Goal: Task Accomplishment & Management: Use online tool/utility

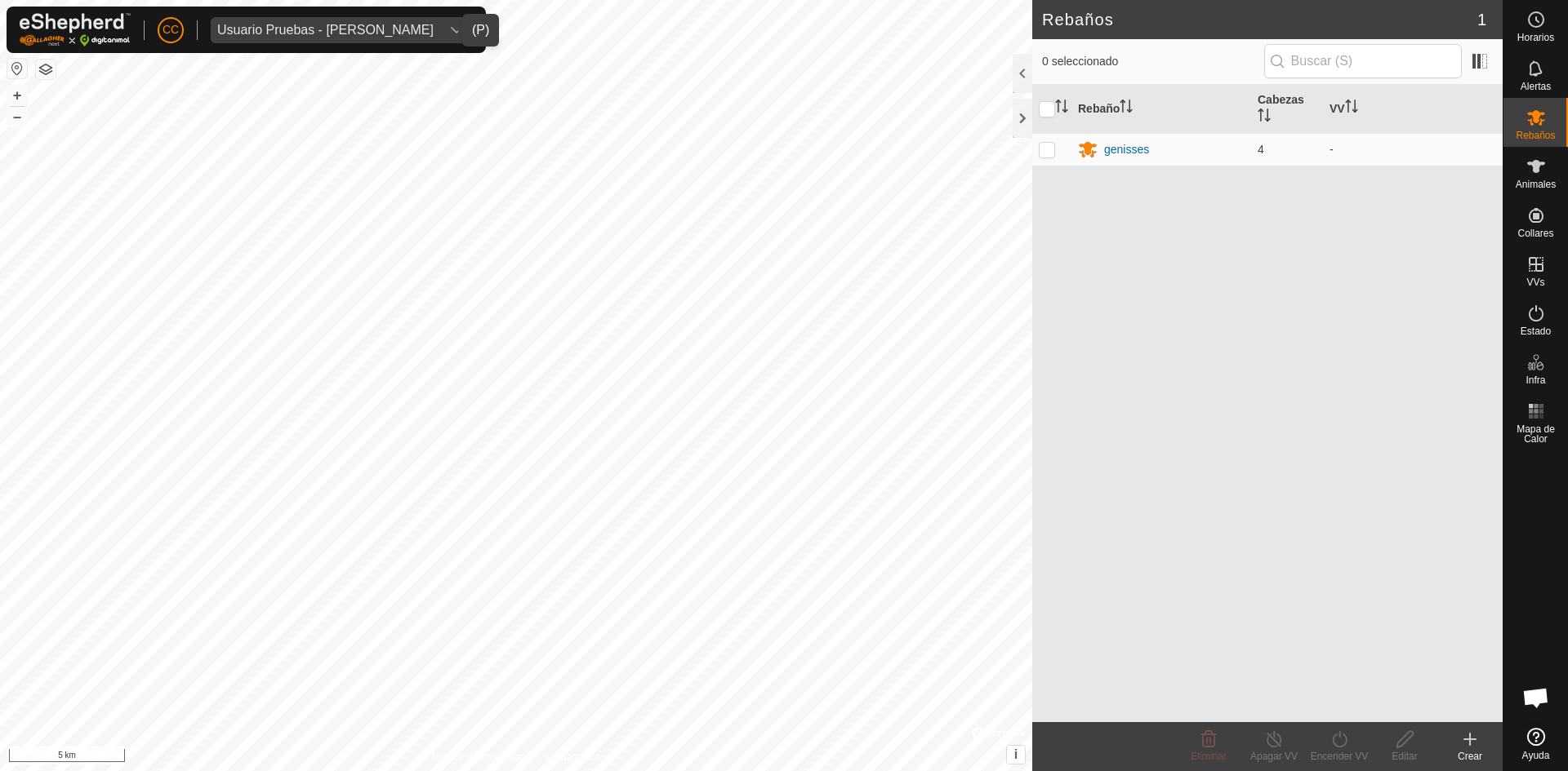
click at [348, 28] on div "Usuario Pruebas - [PERSON_NAME]" at bounding box center [325, 30] width 216 height 13
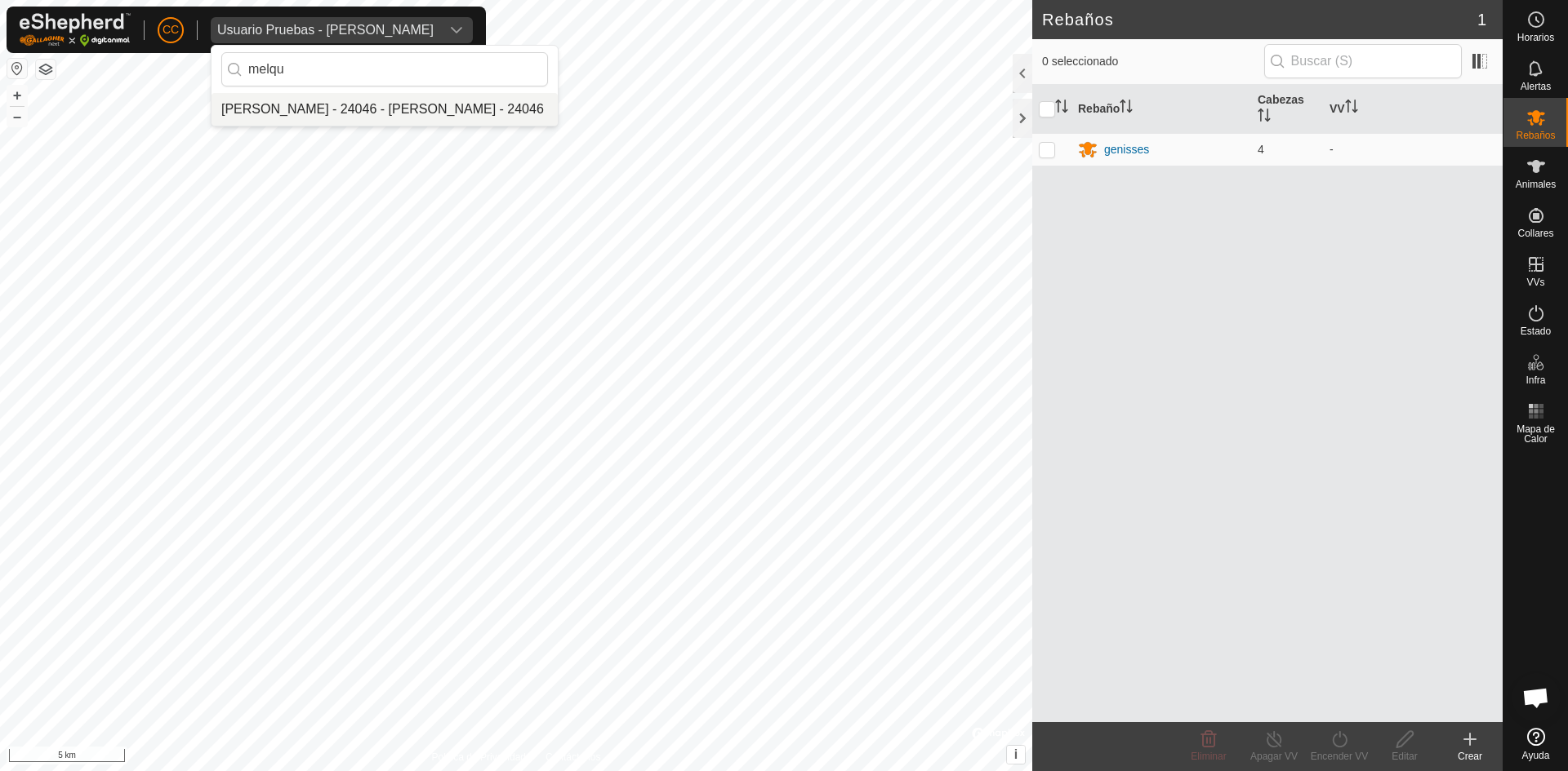
type input "melqu"
drag, startPoint x: 358, startPoint y: 98, endPoint x: 377, endPoint y: 98, distance: 19.0
click at [377, 101] on li "[PERSON_NAME] - 24046 - [PERSON_NAME] - 24046" at bounding box center [384, 109] width 346 height 32
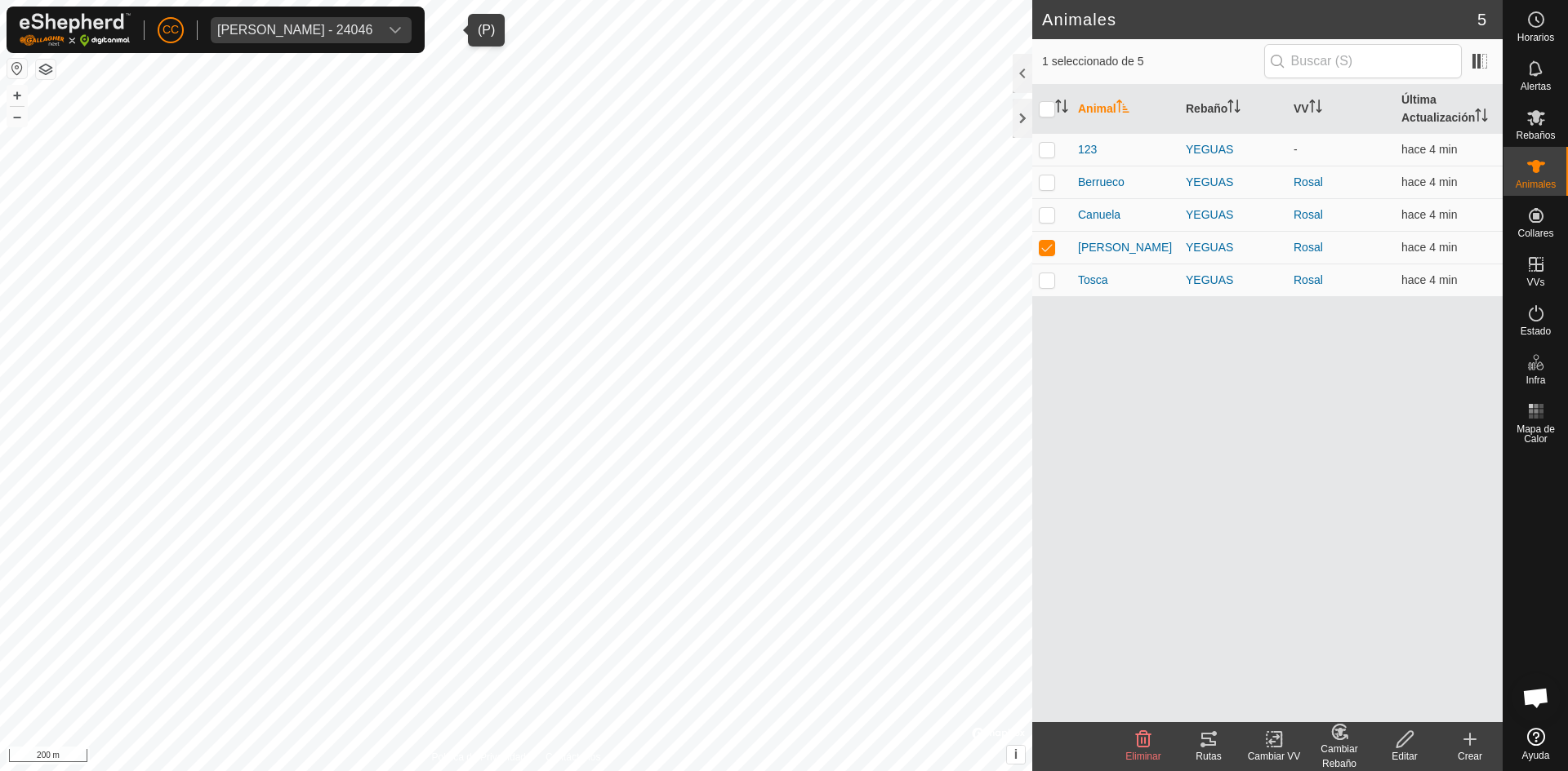
click at [1048, 94] on th at bounding box center [1051, 110] width 39 height 49
click at [1046, 101] on input "checkbox" at bounding box center [1046, 109] width 16 height 16
checkbox input "true"
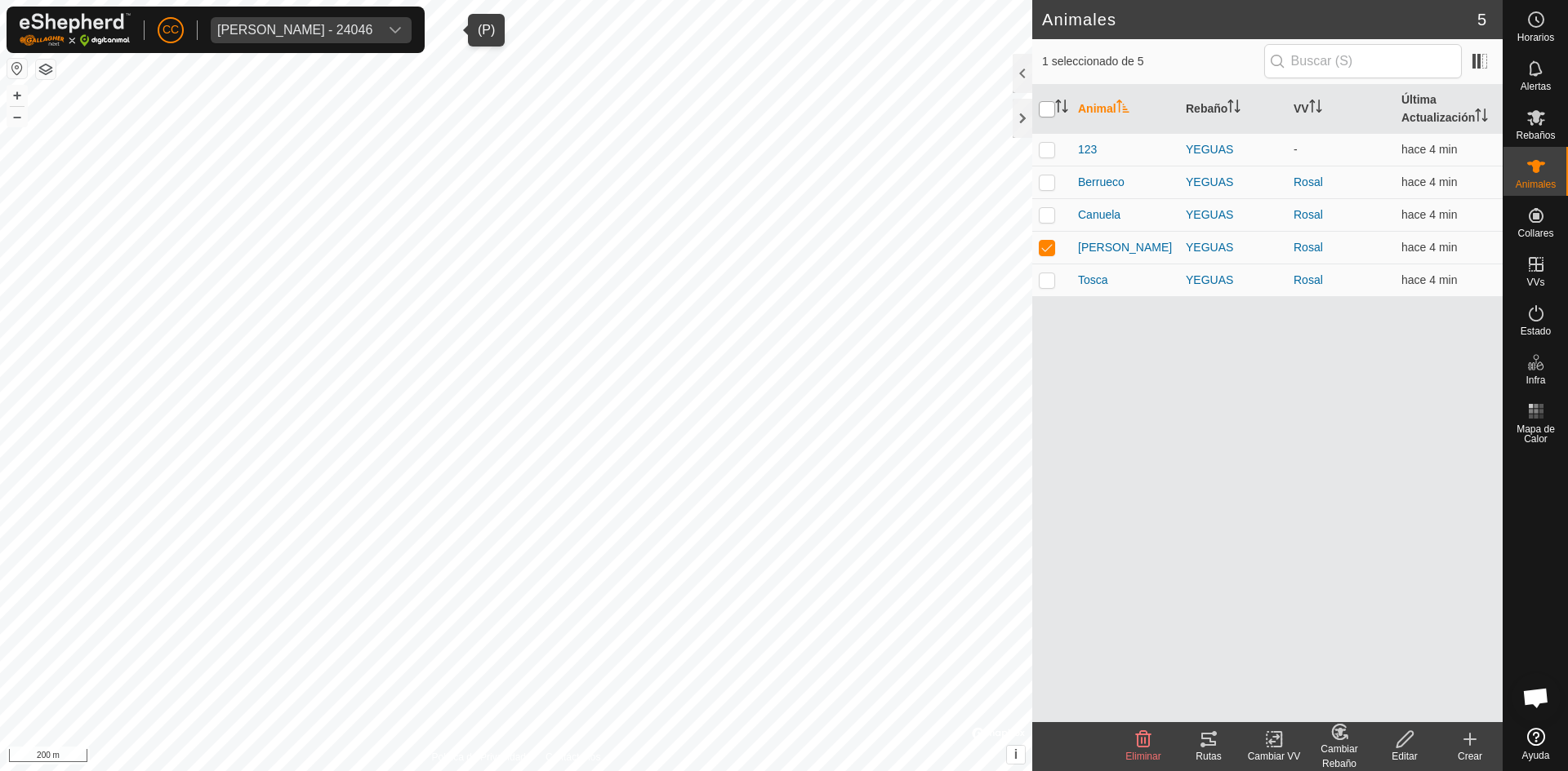
checkbox input "true"
click at [1213, 735] on icon at bounding box center [1208, 740] width 14 height 13
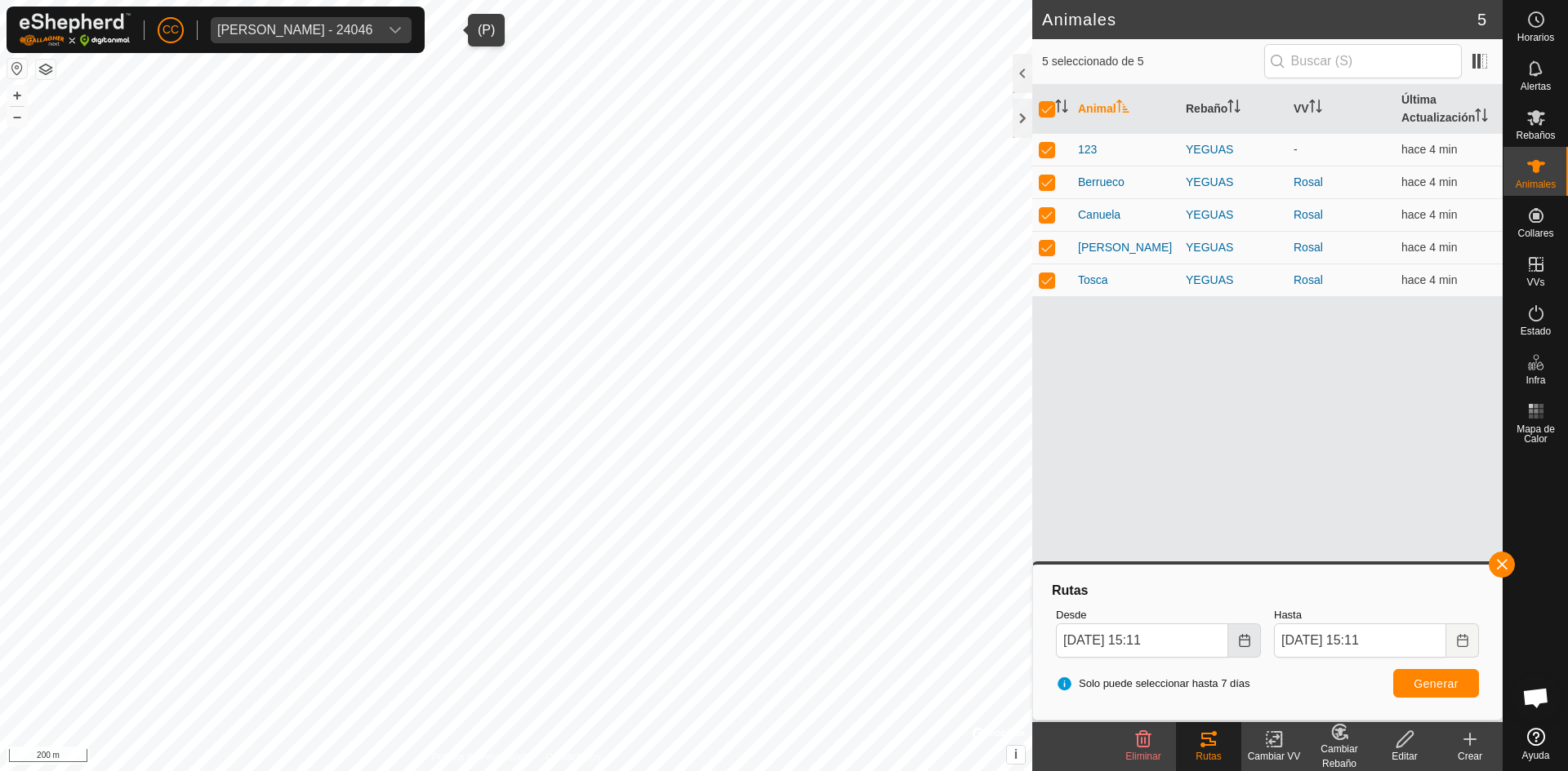
click at [1245, 632] on button "Choose Date" at bounding box center [1245, 641] width 32 height 34
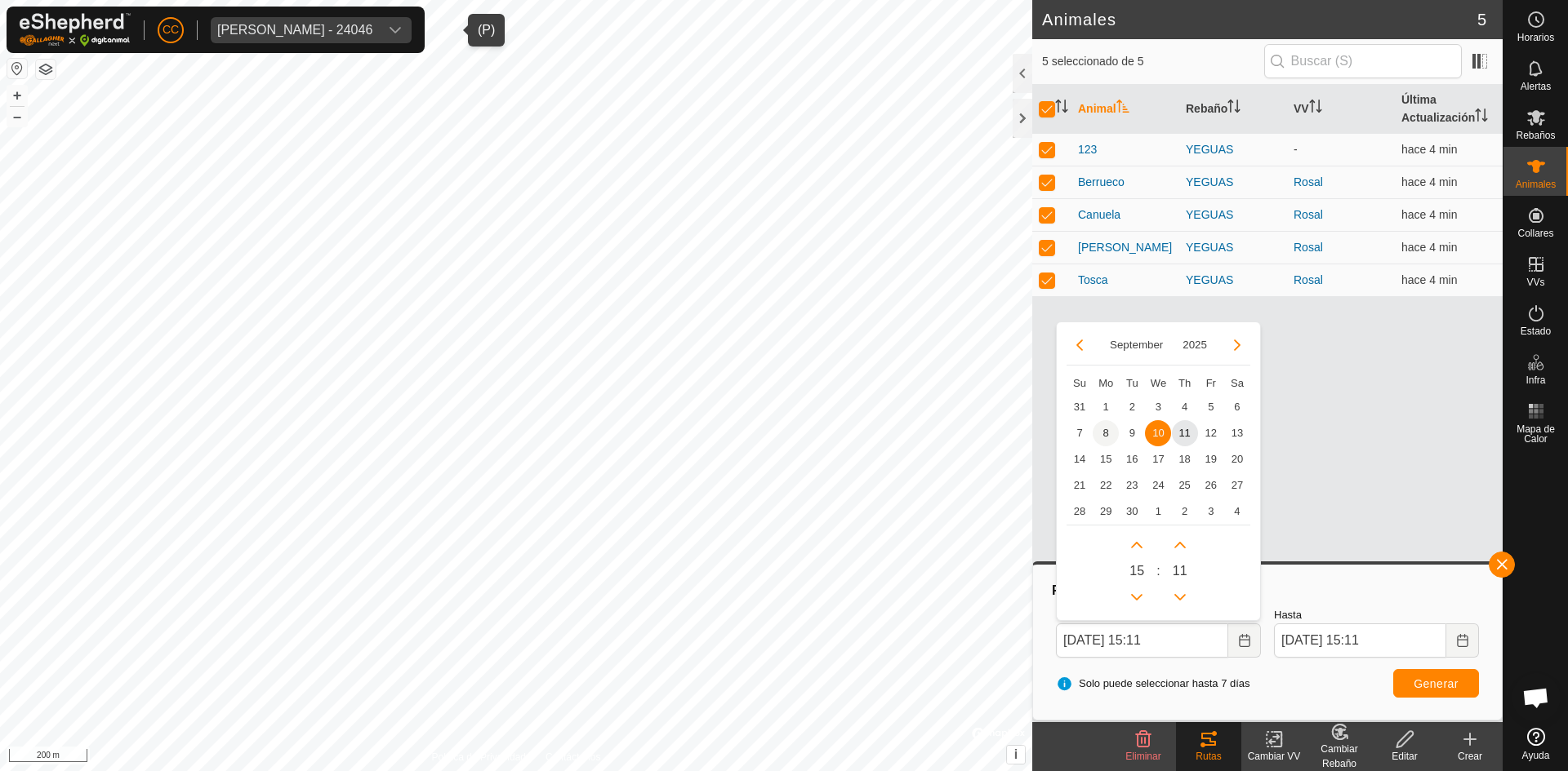
click at [1101, 431] on span "8" at bounding box center [1106, 433] width 27 height 27
type input "[DATE] 15:11"
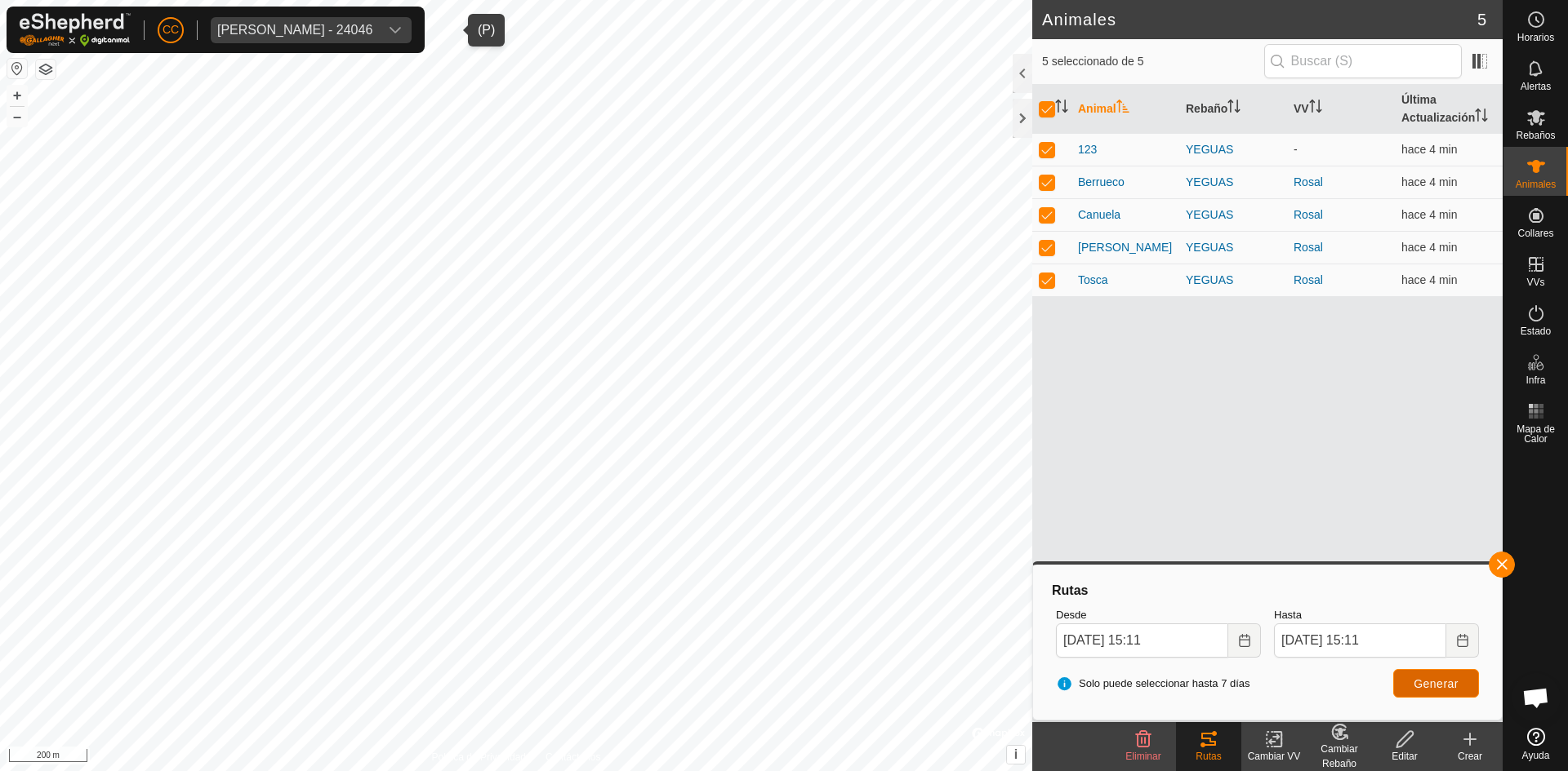
click at [1419, 681] on span "Generar" at bounding box center [1435, 684] width 45 height 13
click at [1551, 423] on div "Mapa de Calor" at bounding box center [1536, 421] width 65 height 59
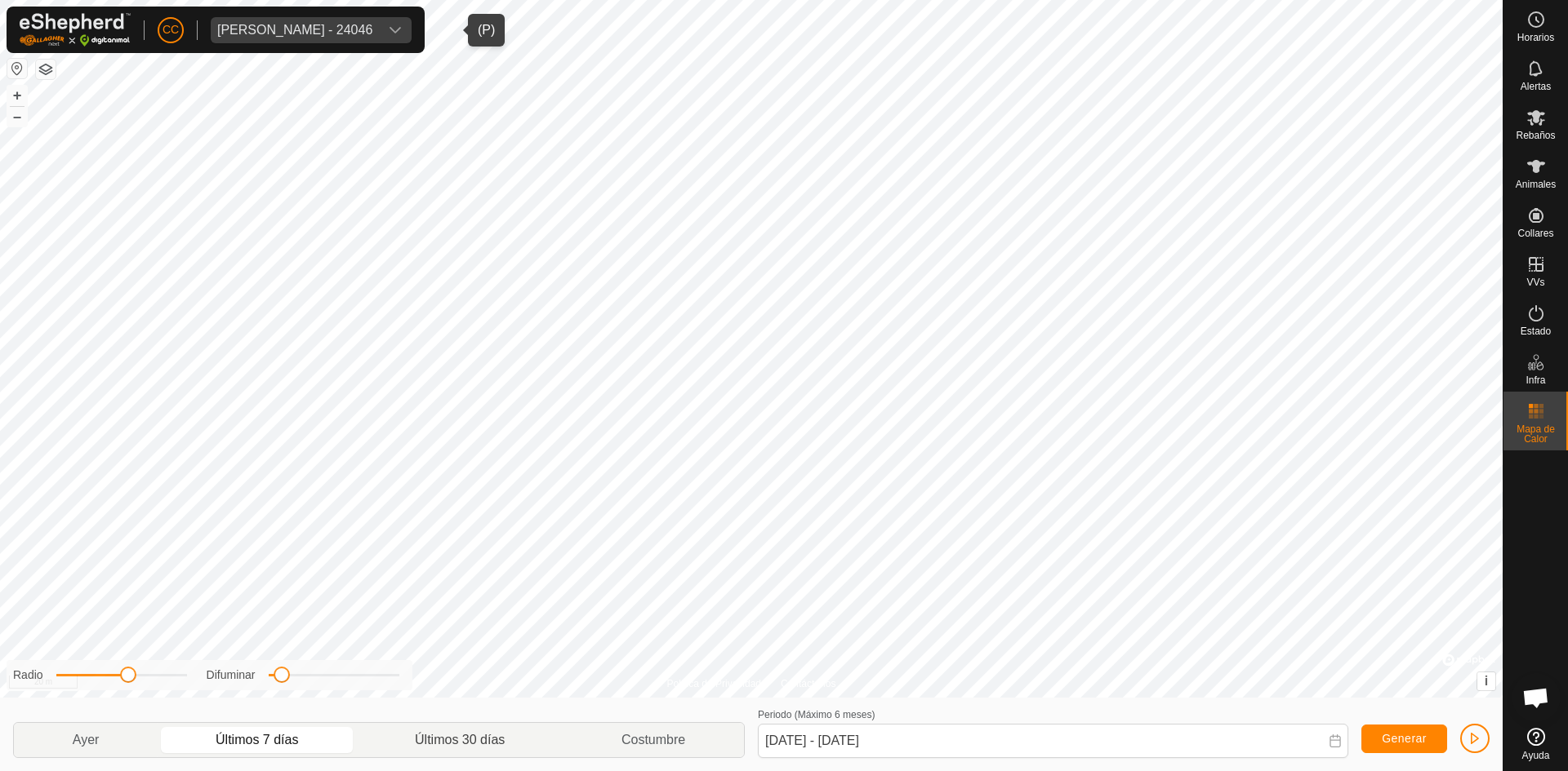
click at [421, 743] on p-togglebutton "Últimos 30 días" at bounding box center [460, 741] width 207 height 34
click at [314, 736] on p-togglebutton "Últimos 7 días" at bounding box center [257, 741] width 199 height 34
type input "[DATE] - [DATE]"
drag, startPoint x: 281, startPoint y: 678, endPoint x: 192, endPoint y: 685, distance: 89.3
click at [192, 685] on div "Radio Difuminar" at bounding box center [210, 675] width 406 height 30
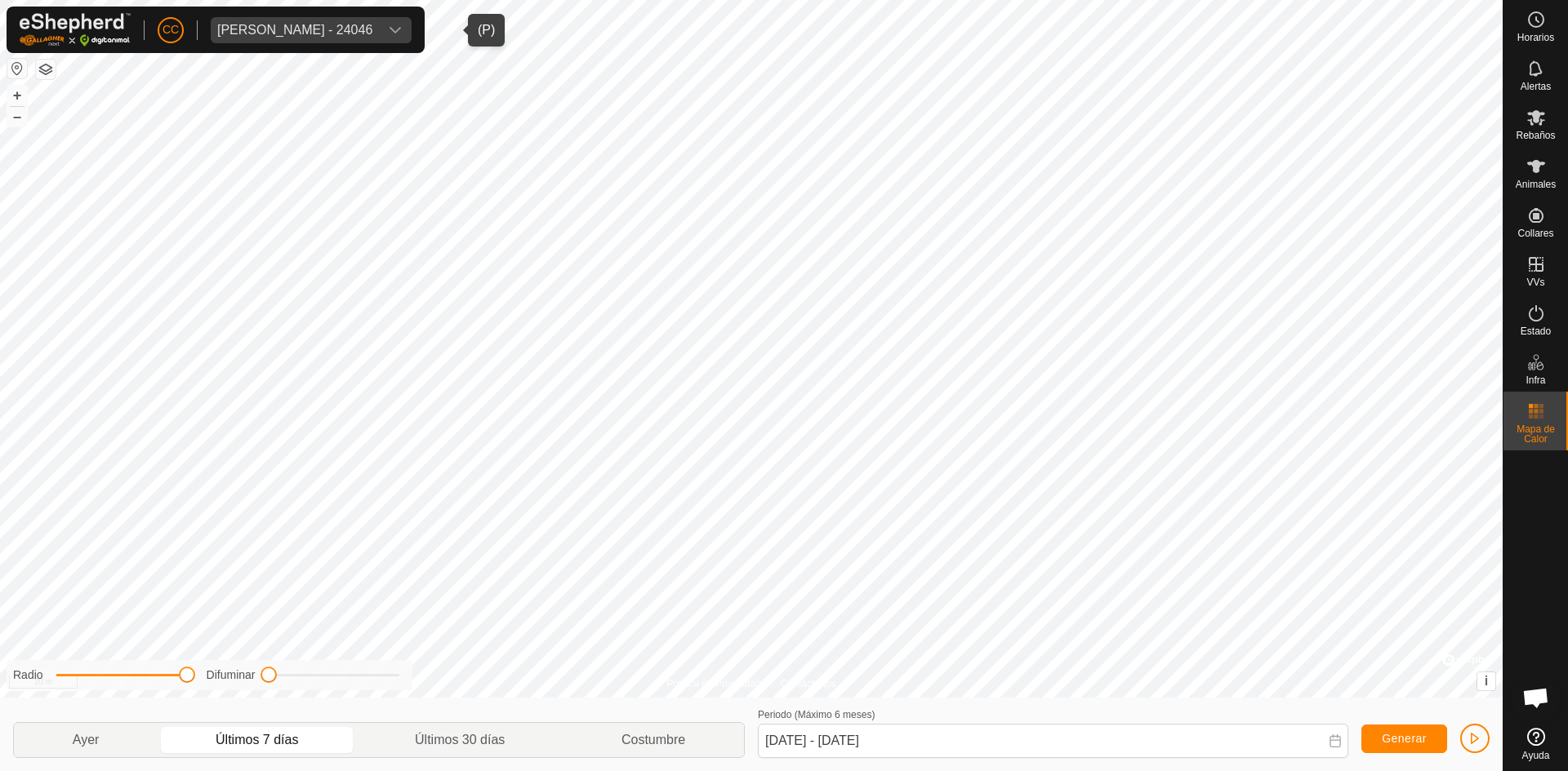
drag, startPoint x: 126, startPoint y: 676, endPoint x: 279, endPoint y: 673, distance: 153.0
click at [279, 673] on div "Radio Difuminar" at bounding box center [210, 675] width 406 height 30
click at [1410, 731] on button "Generar" at bounding box center [1404, 739] width 85 height 28
click at [1540, 160] on icon at bounding box center [1536, 166] width 20 height 20
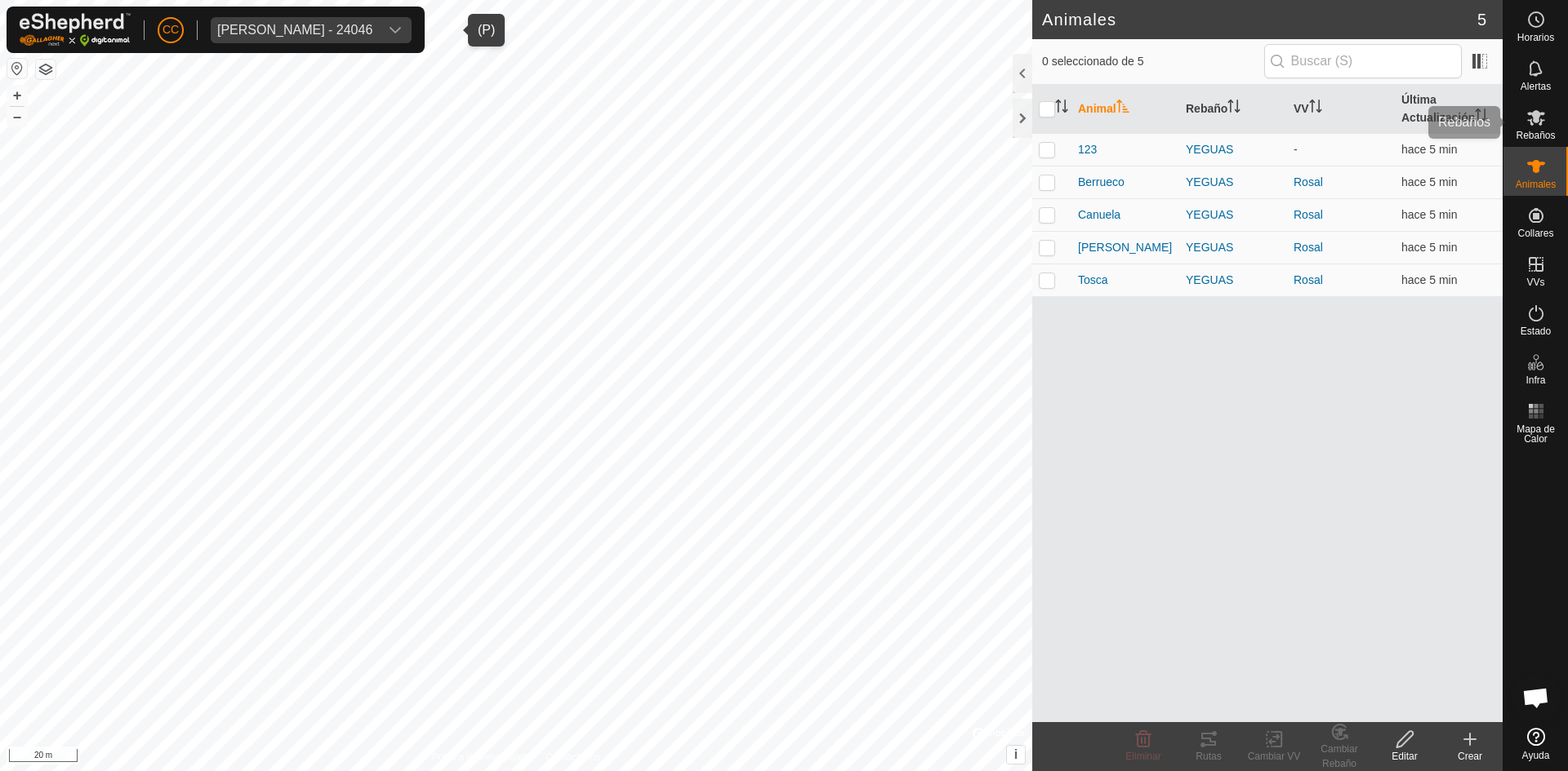
click at [1539, 135] on span "Rebaños" at bounding box center [1535, 136] width 39 height 9
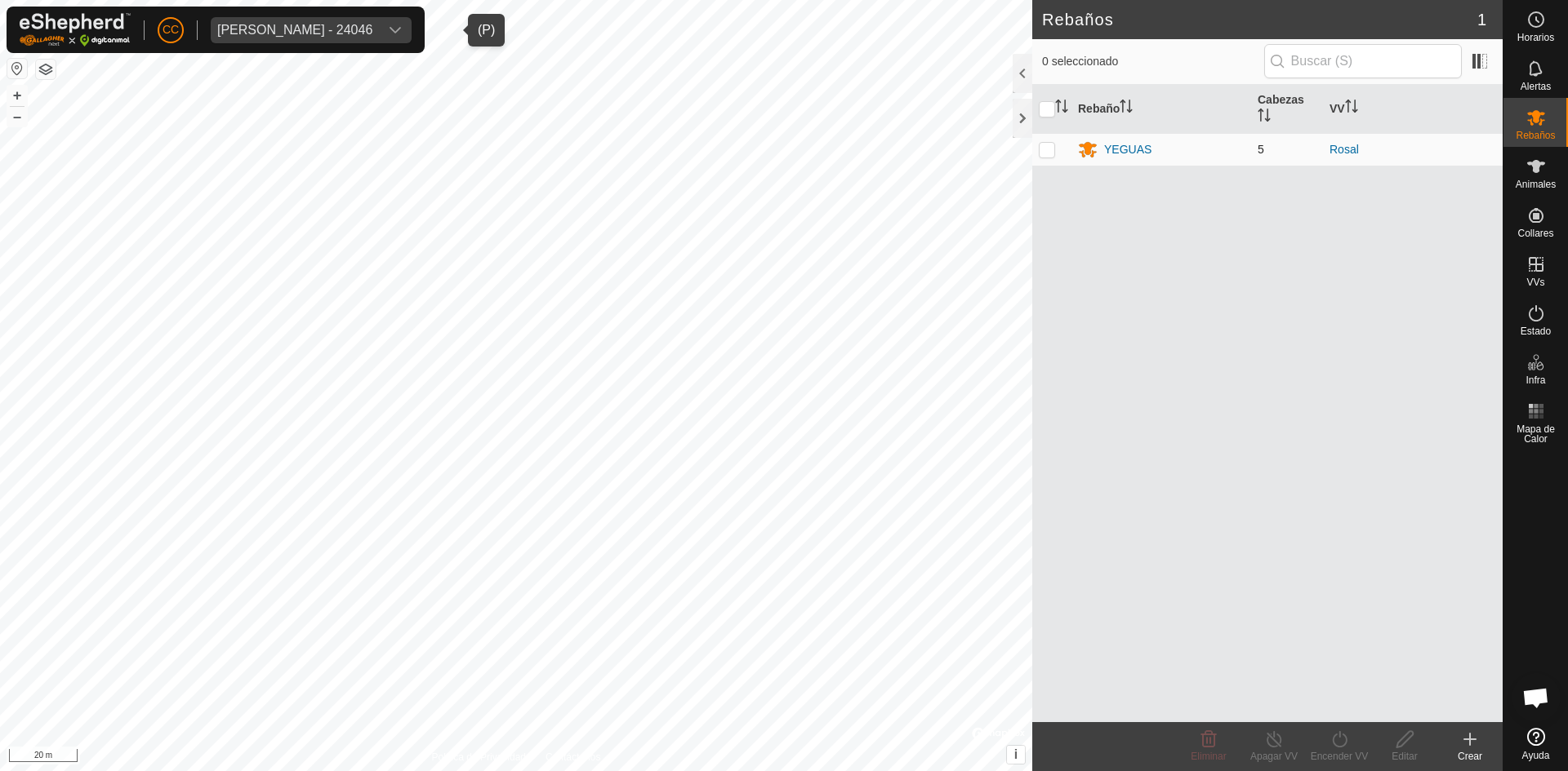
click at [1051, 149] on p-checkbox at bounding box center [1046, 150] width 16 height 13
checkbox input "true"
click at [1045, 107] on input "checkbox" at bounding box center [1046, 109] width 16 height 16
checkbox input "false"
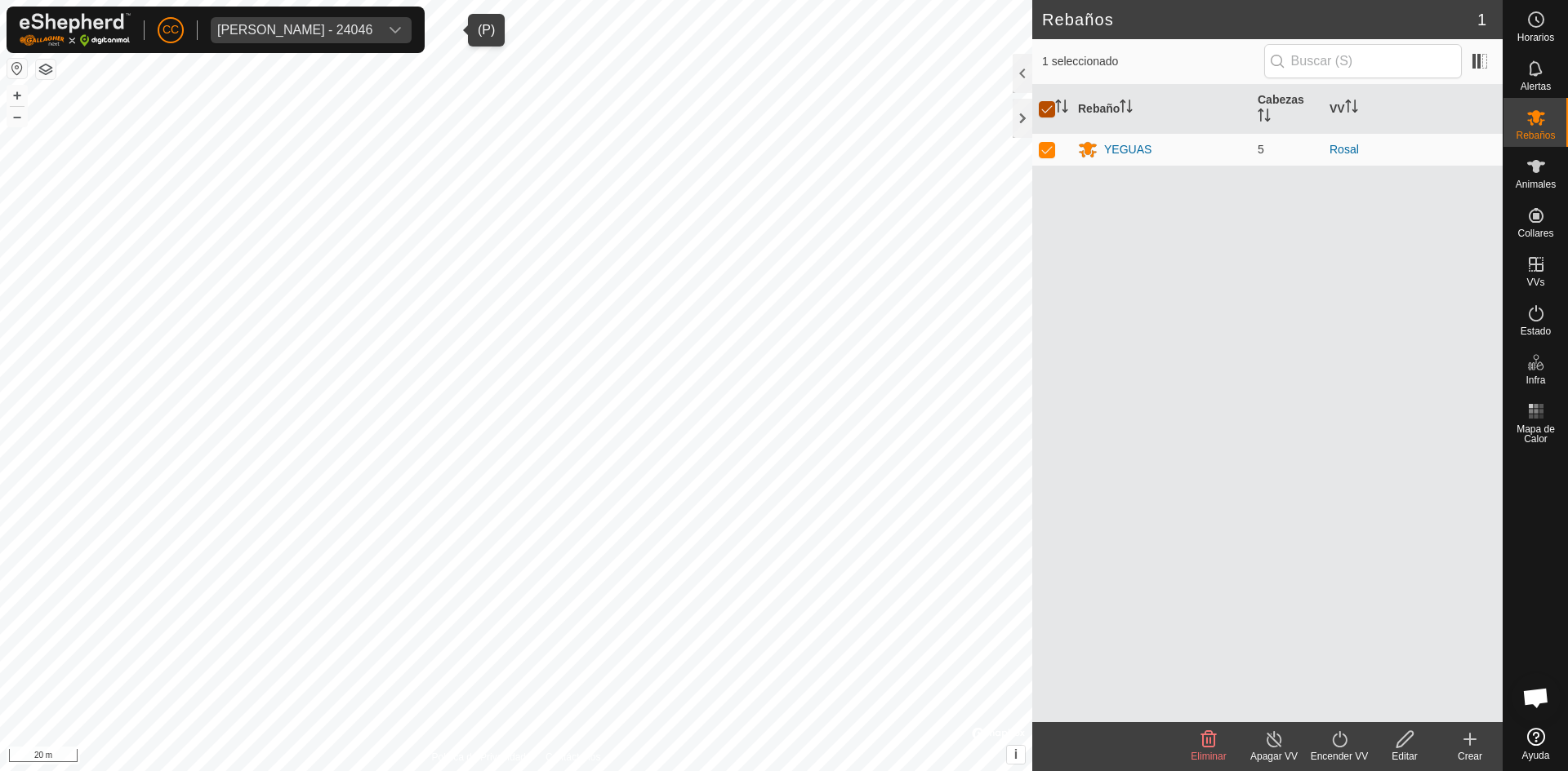
checkbox input "false"
click at [1528, 174] on icon at bounding box center [1536, 166] width 20 height 20
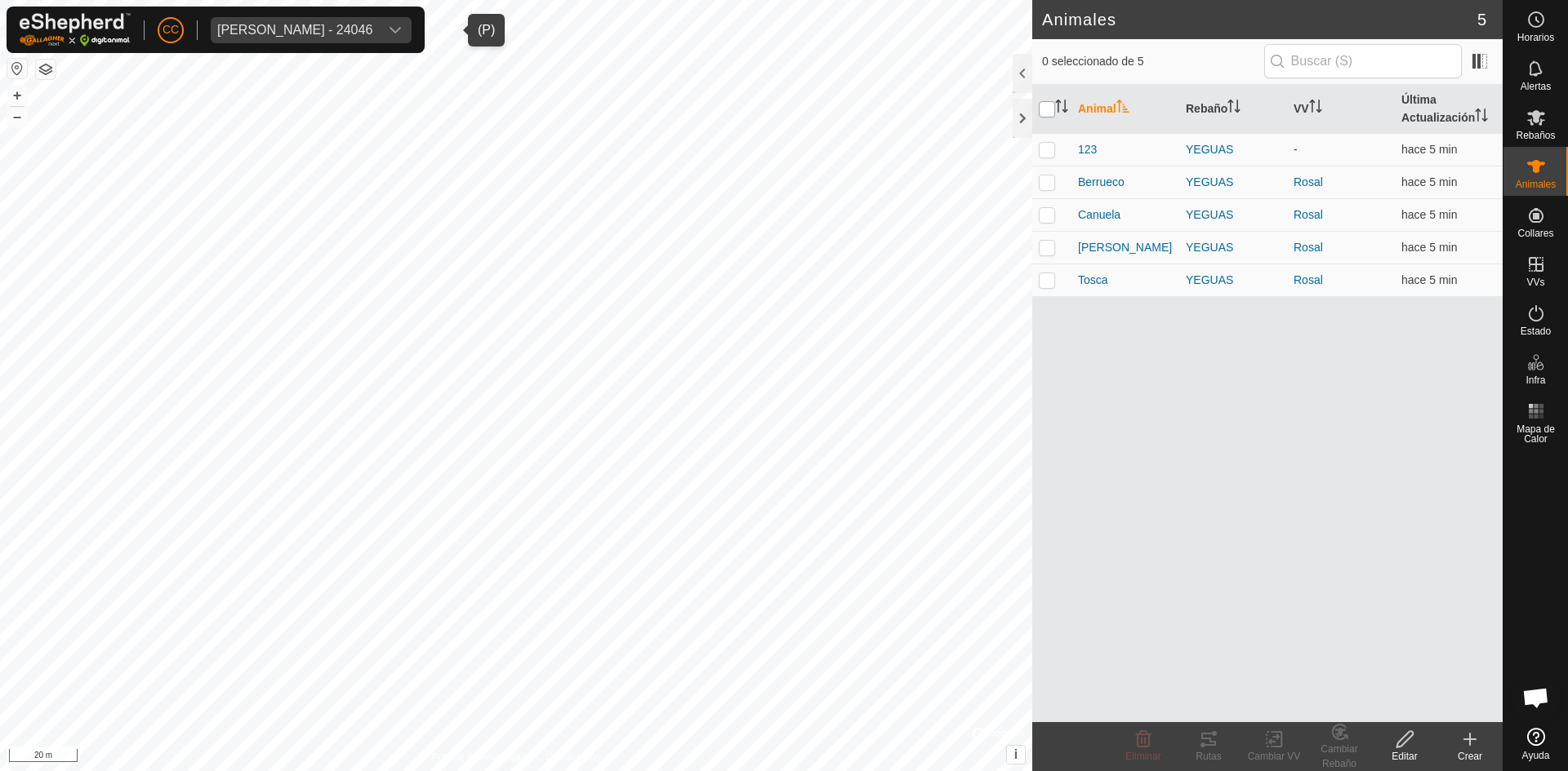
click at [1047, 105] on input "checkbox" at bounding box center [1046, 109] width 16 height 16
checkbox input "true"
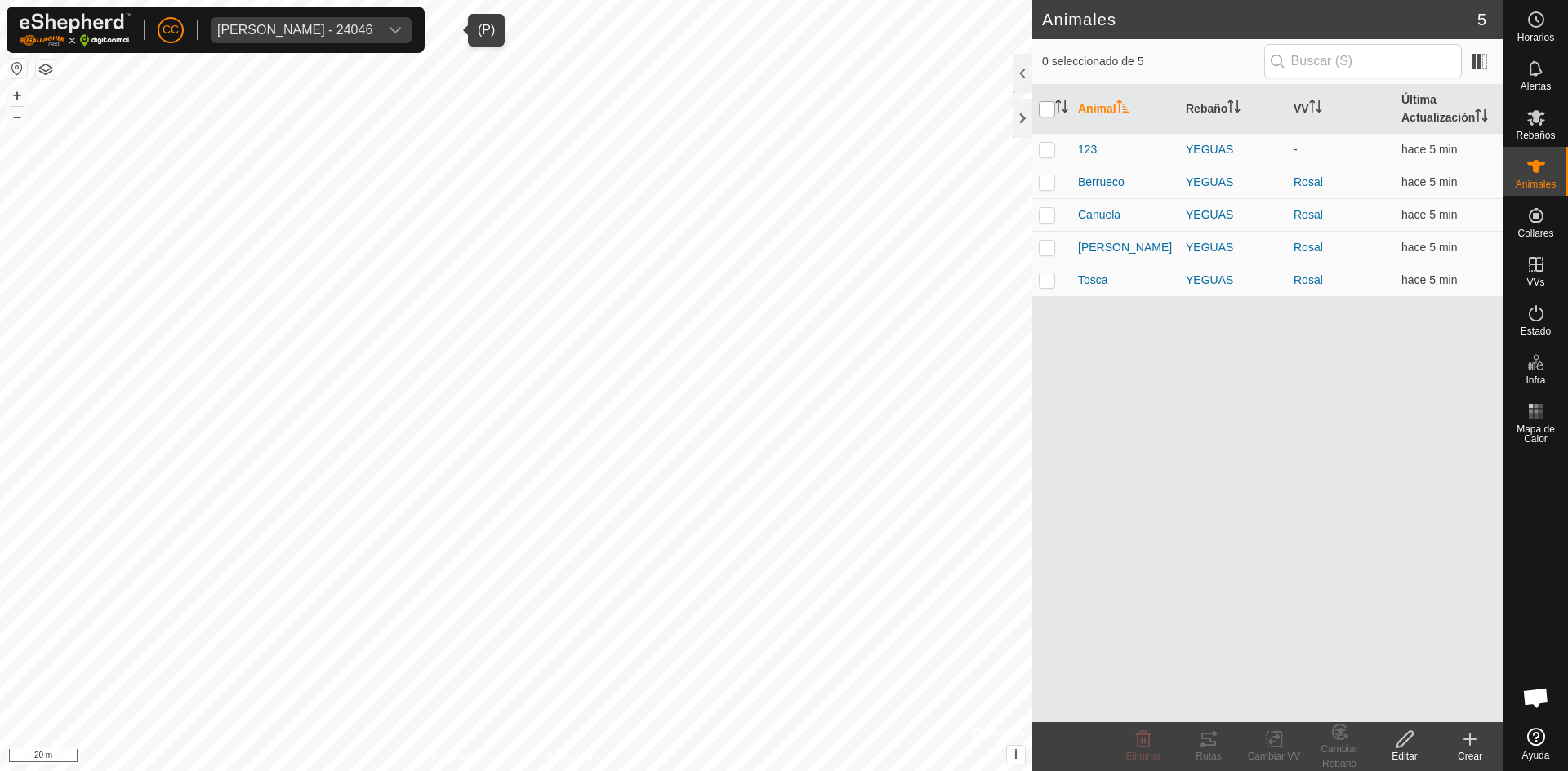
checkbox input "true"
click at [1211, 746] on icon at bounding box center [1208, 740] width 14 height 13
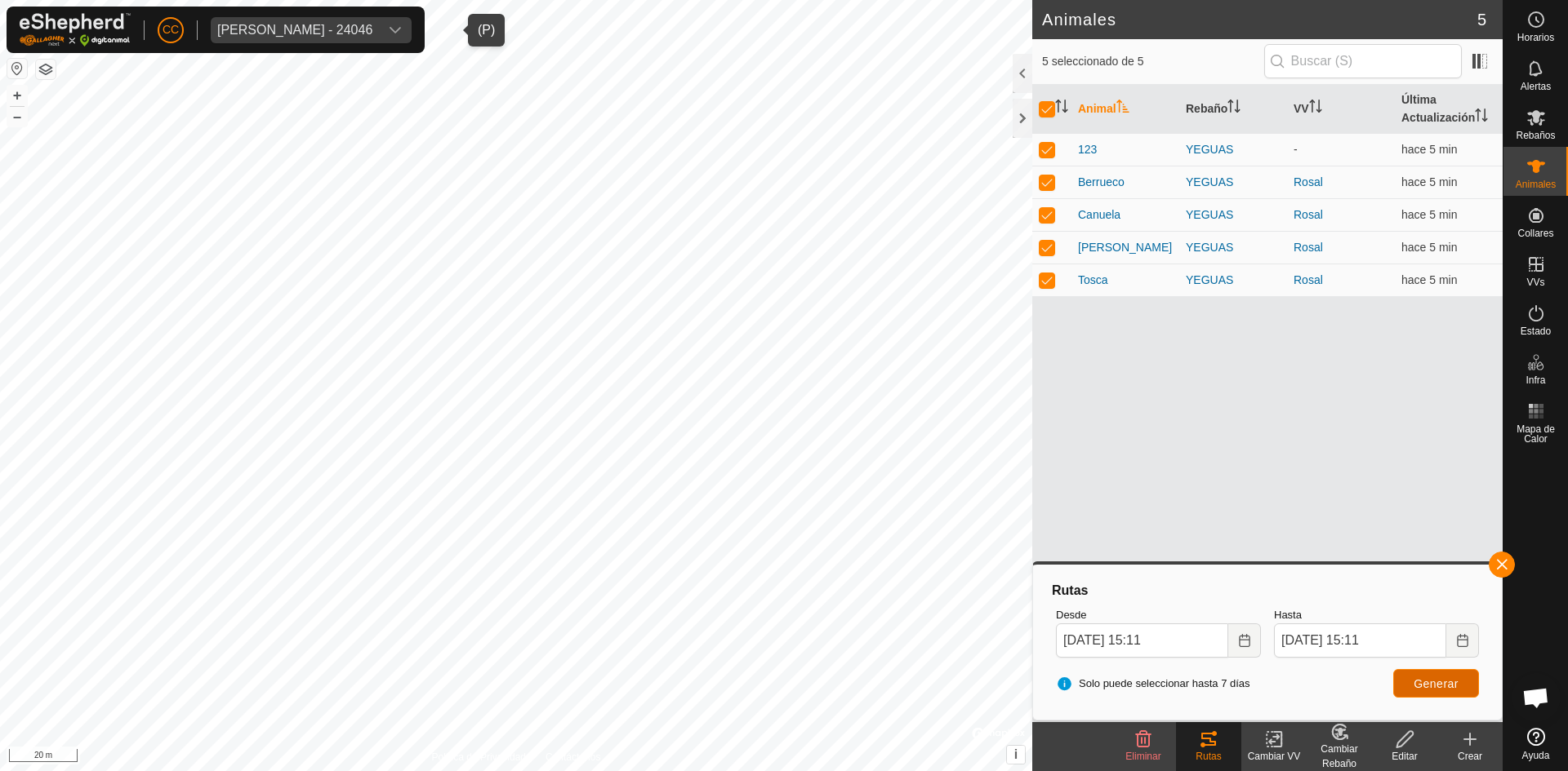
click at [1425, 674] on button "Generar" at bounding box center [1435, 684] width 85 height 28
click at [1485, 56] on span at bounding box center [1480, 62] width 27 height 27
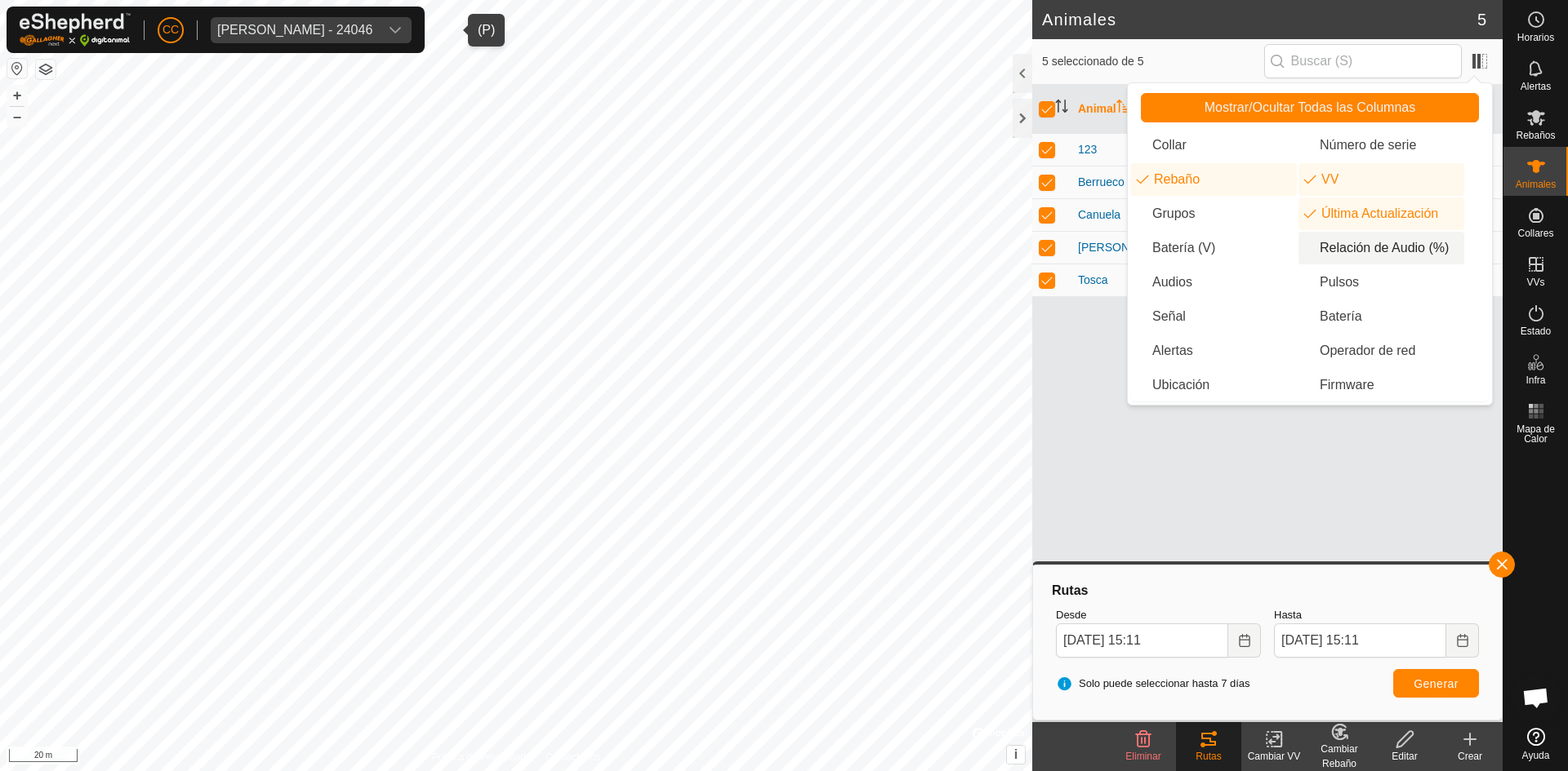
click at [1398, 253] on li "Relación de Audio (%)" at bounding box center [1381, 248] width 166 height 32
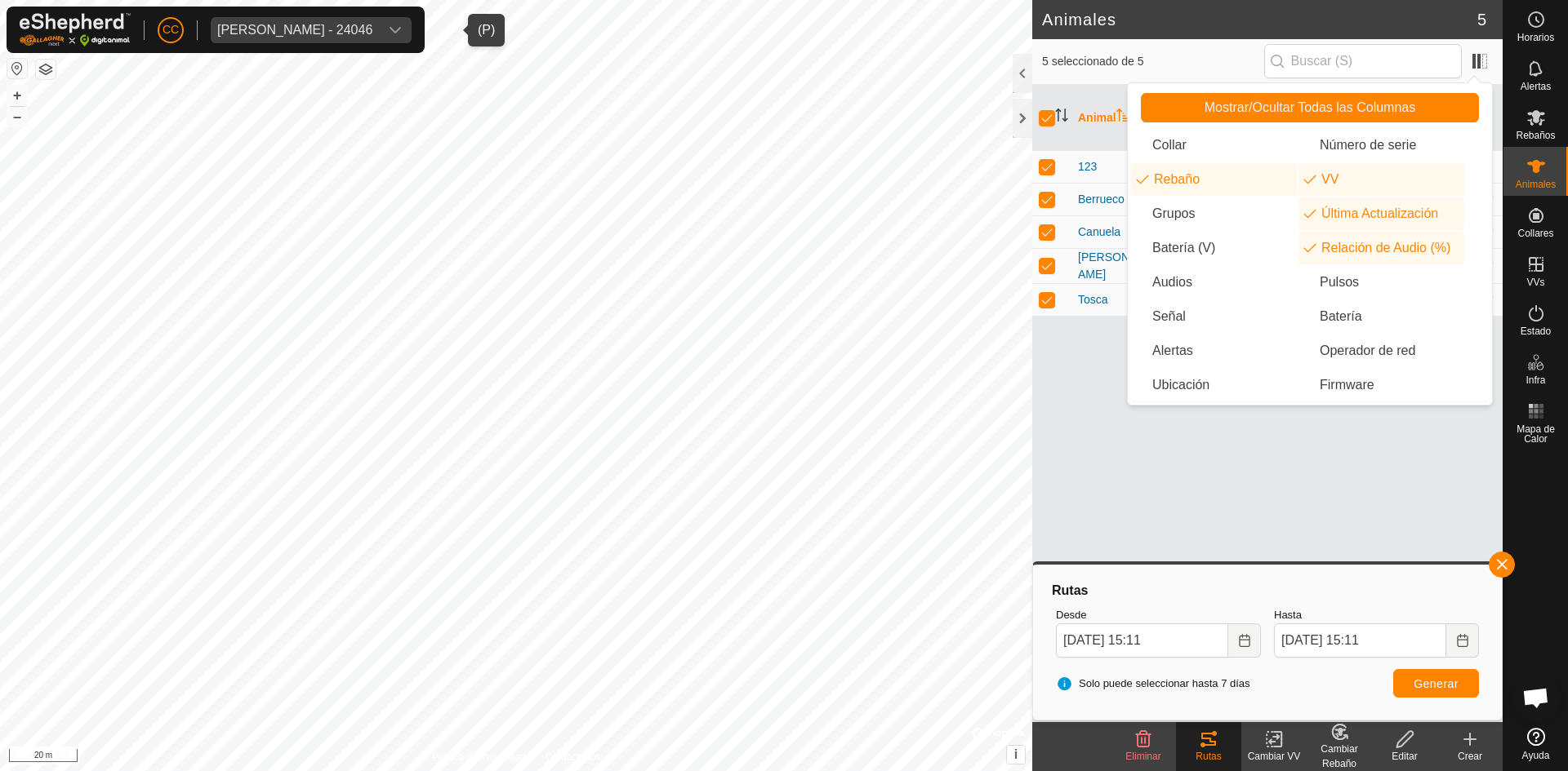
click at [1255, 457] on div "Animal Rebaño VV Última Actualización Relación de Audio (%) 123 YEGUAS - hace 5…" at bounding box center [1267, 404] width 470 height 637
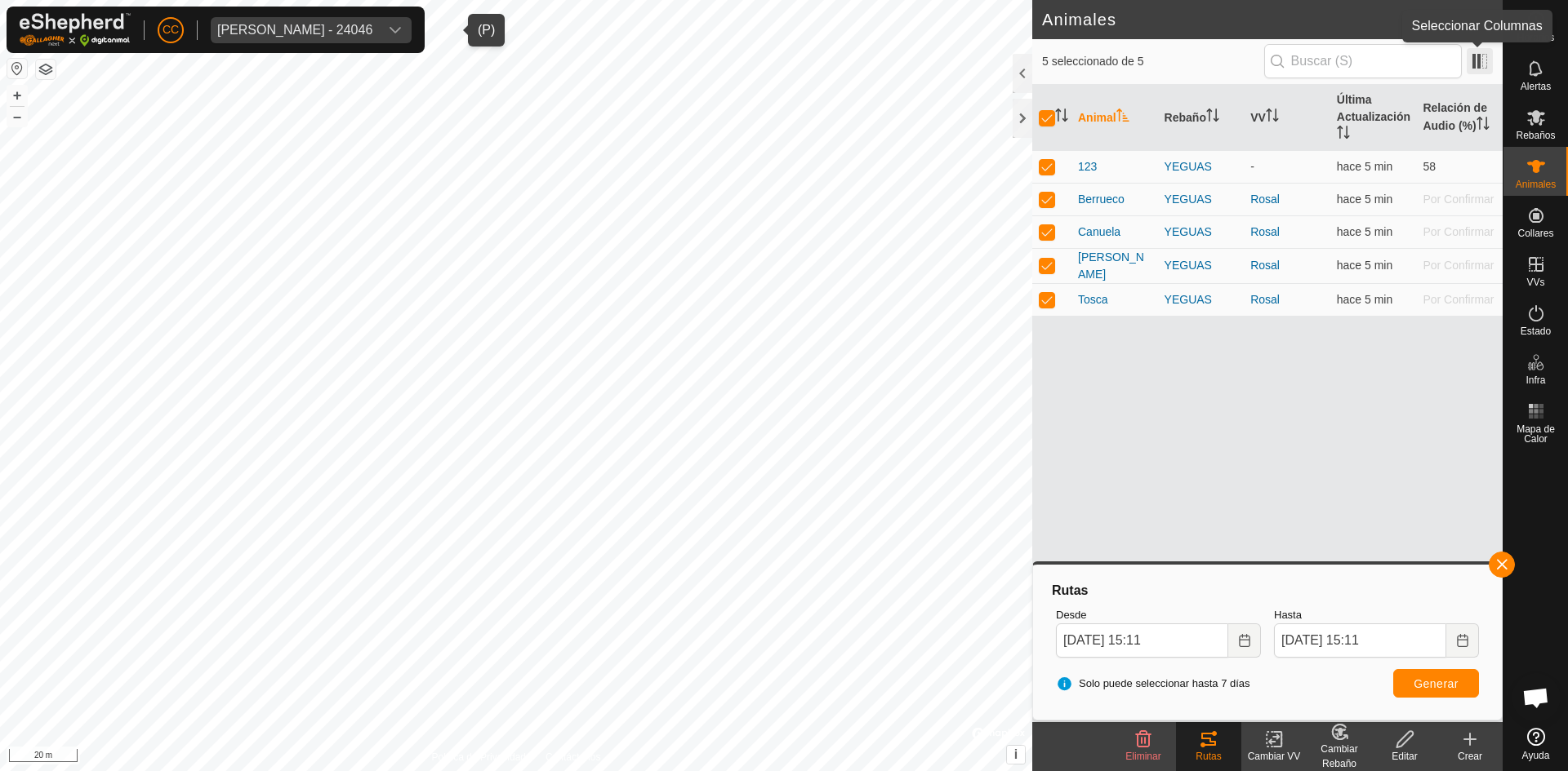
click at [1479, 64] on span at bounding box center [1480, 62] width 27 height 27
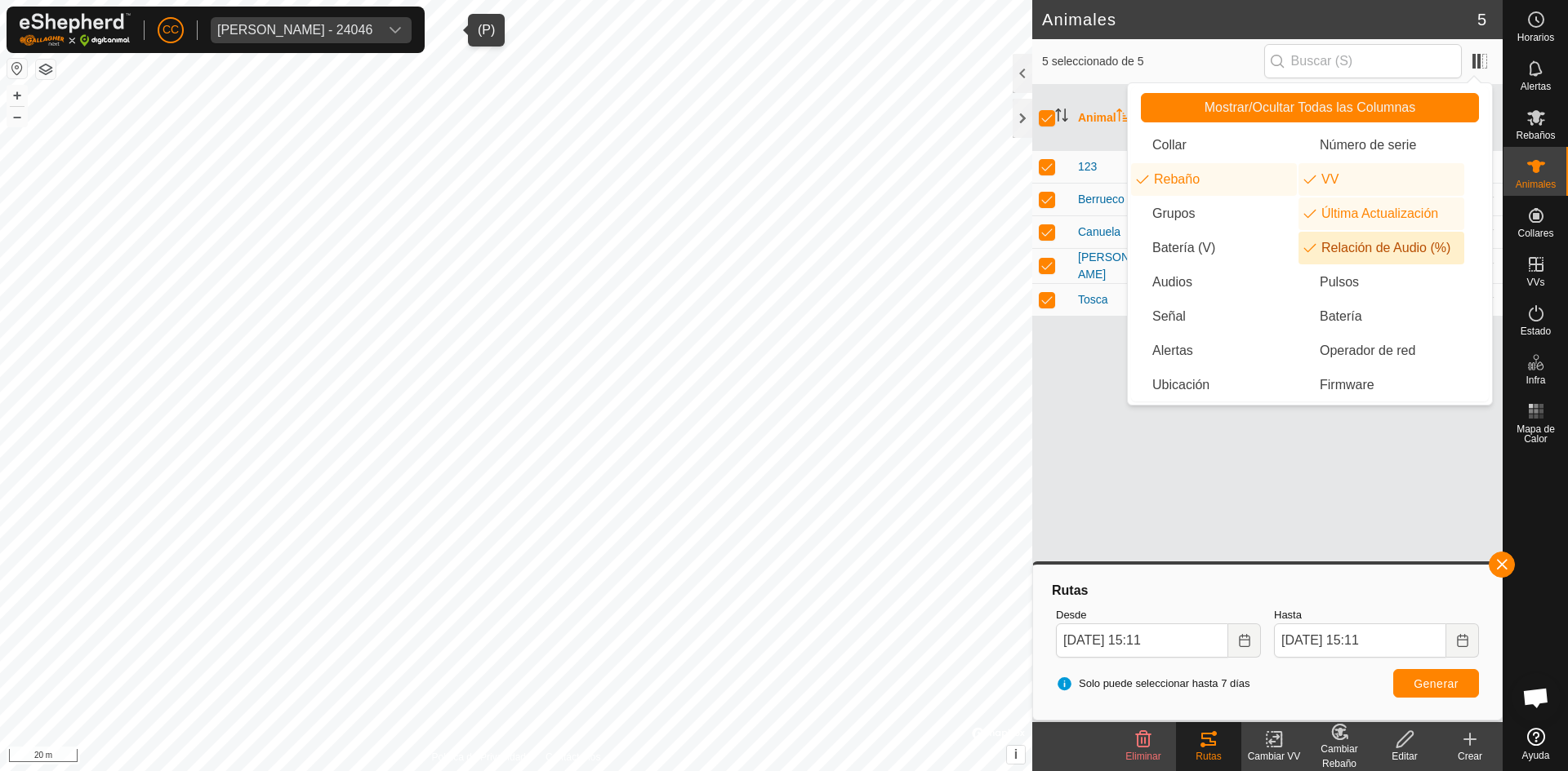
click at [1391, 249] on li "Relación de Audio (%)" at bounding box center [1381, 248] width 166 height 32
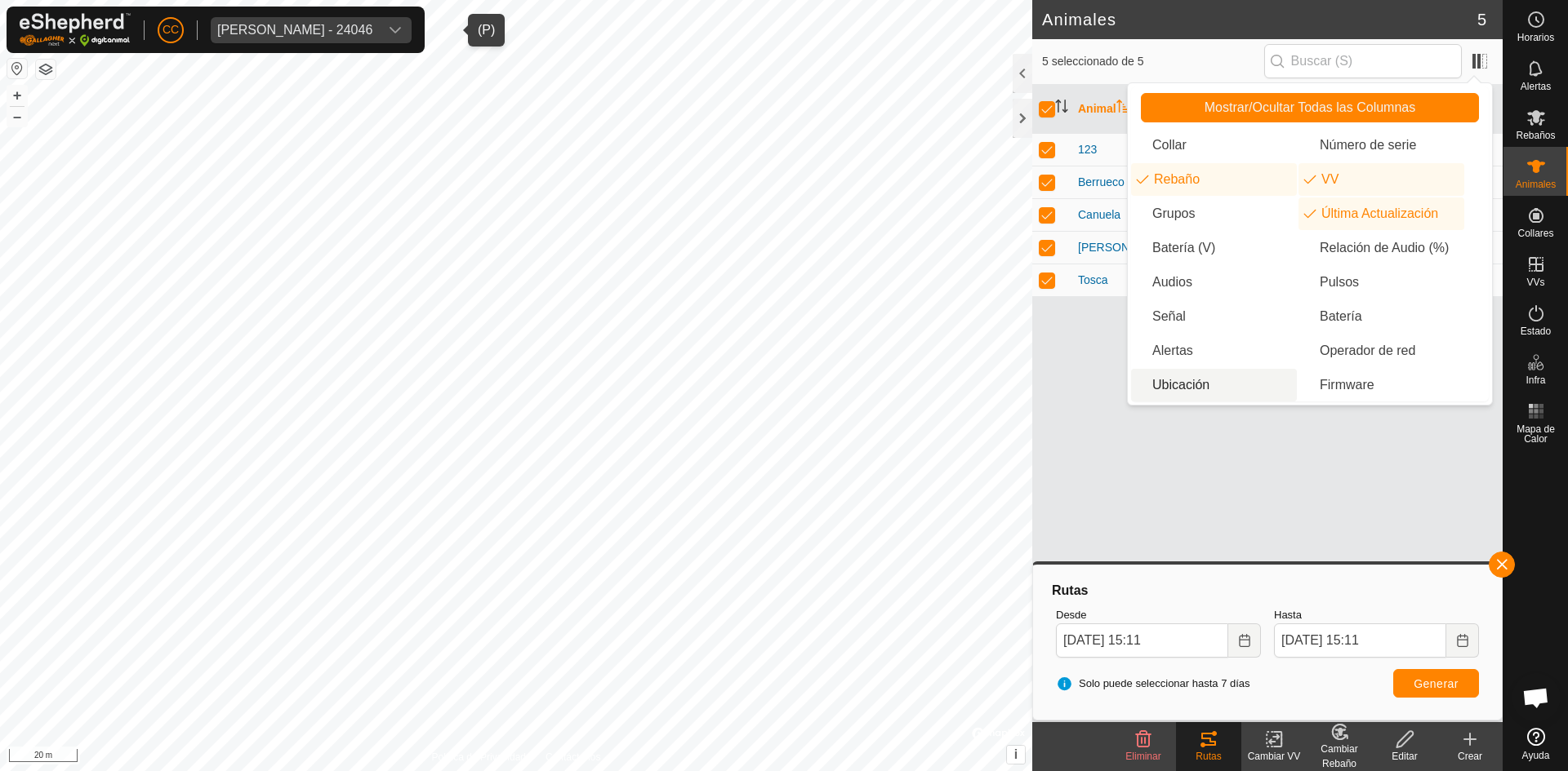
click at [1190, 436] on div "Animal Rebaño VV Última Actualización 123 YEGUAS - hace 5 min Berrueco YEGUAS R…" at bounding box center [1267, 404] width 470 height 637
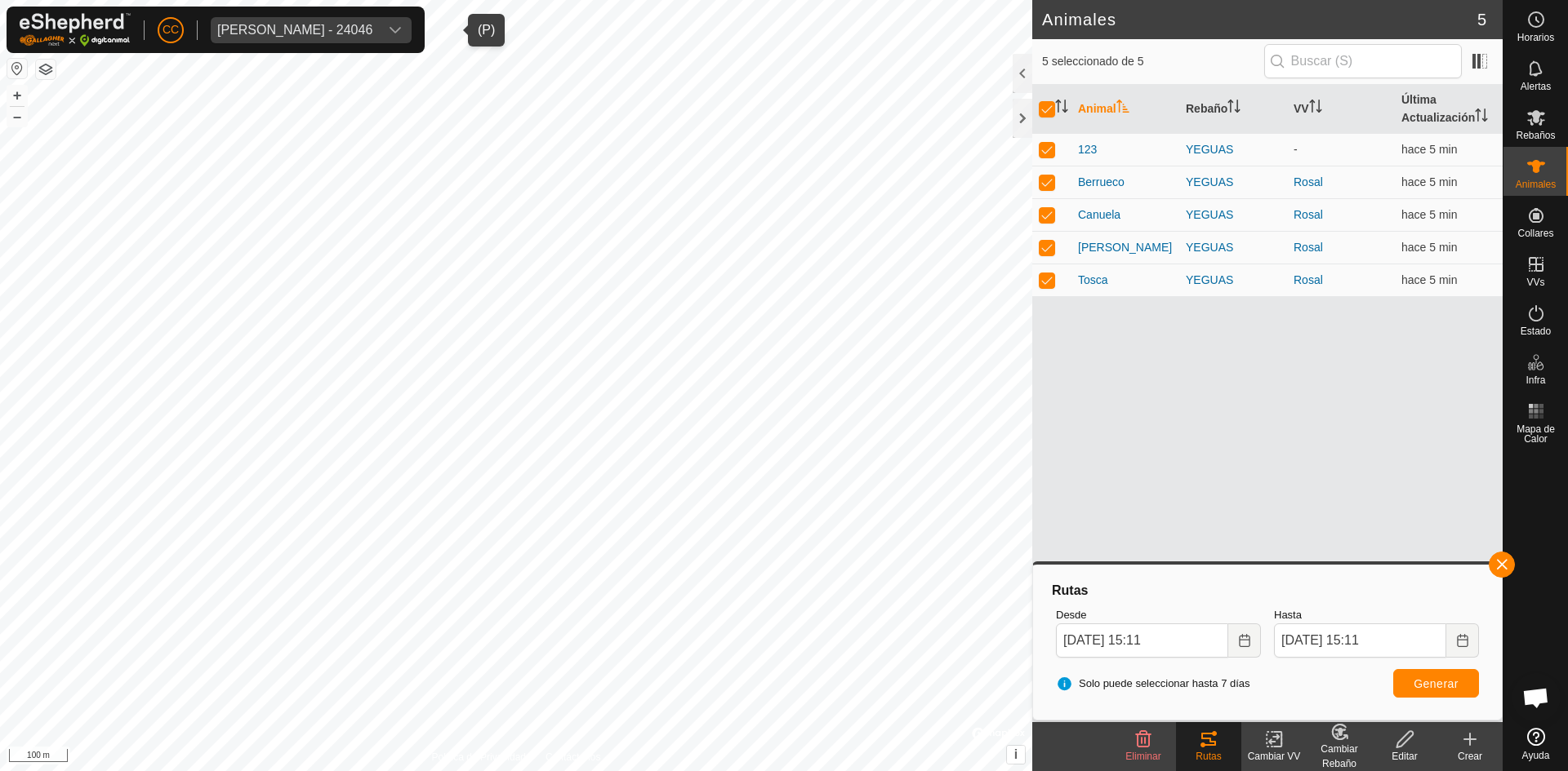
click at [12, 72] on button "button" at bounding box center [17, 68] width 20 height 20
